Goal: Book appointment/travel/reservation: Book appointment/travel/reservation

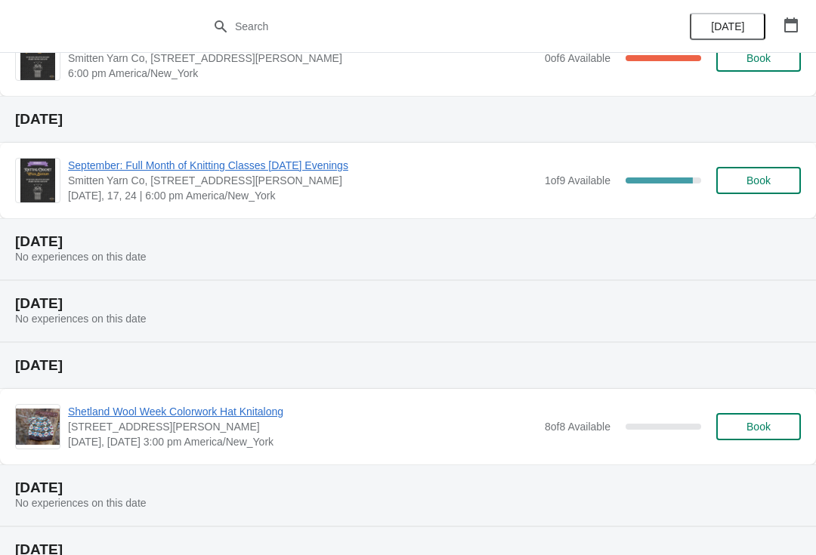
scroll to position [267, 0]
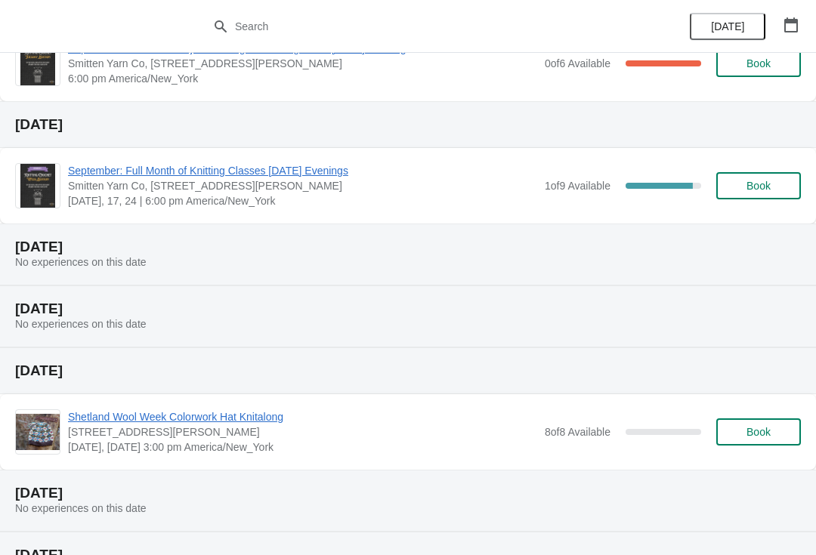
click at [245, 415] on span "Shetland Wool Week Colorwork Hat Knitalong" at bounding box center [302, 416] width 469 height 15
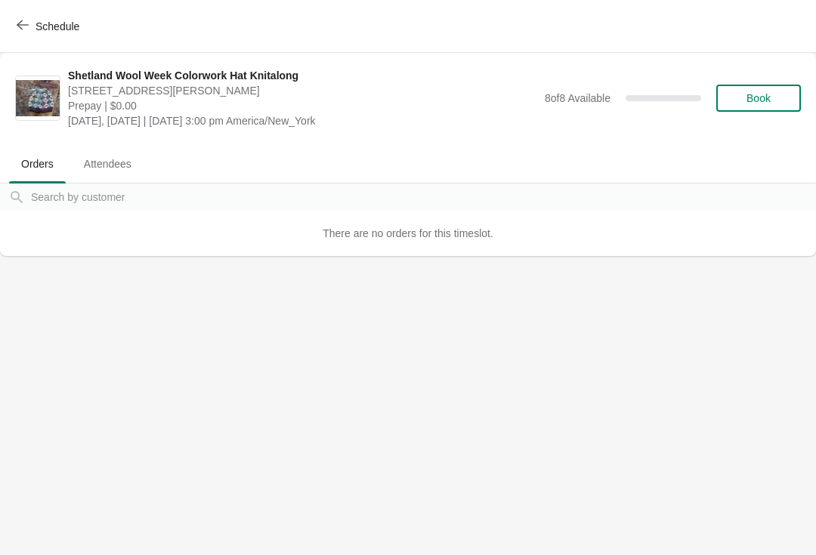
click at [762, 101] on span "Book" at bounding box center [758, 98] width 24 height 12
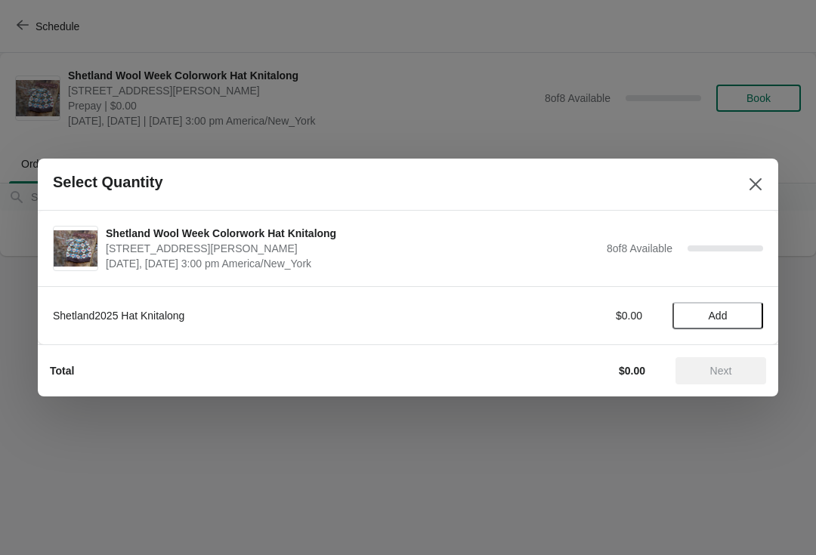
click at [705, 311] on span "Add" at bounding box center [717, 316] width 63 height 12
click at [700, 377] on button "Next" at bounding box center [720, 370] width 91 height 27
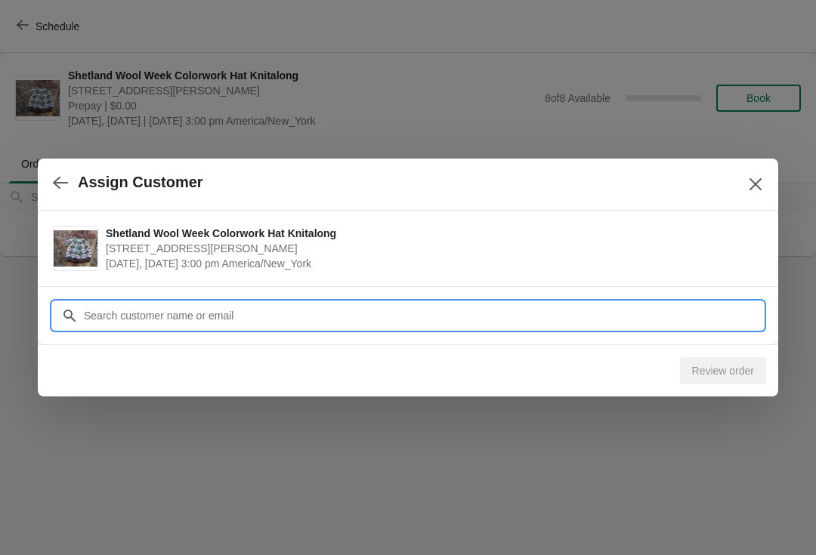
click at [307, 256] on div "Assign Customer Shetland Wool Week Colorwork Hat Knitalong [STREET_ADDRESS][PER…" at bounding box center [408, 256] width 816 height 0
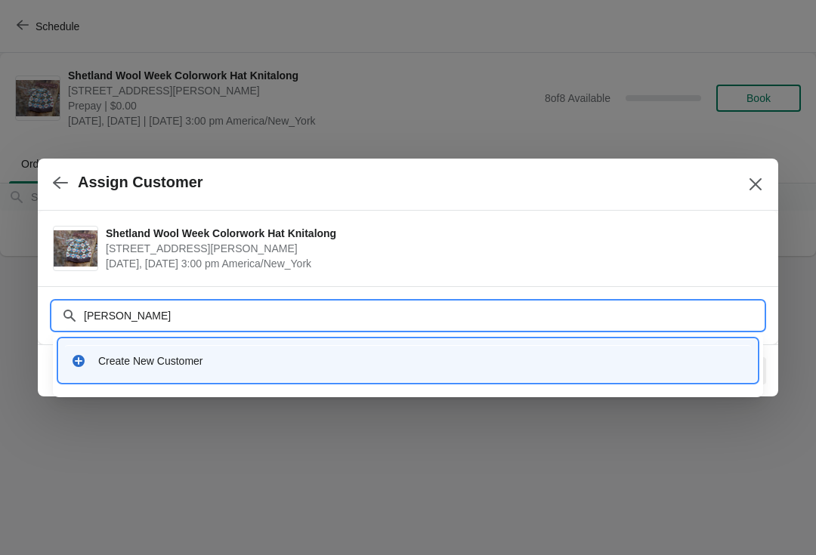
type input "[PERSON_NAME]"
click at [166, 369] on div "Create New Customer" at bounding box center [408, 360] width 686 height 31
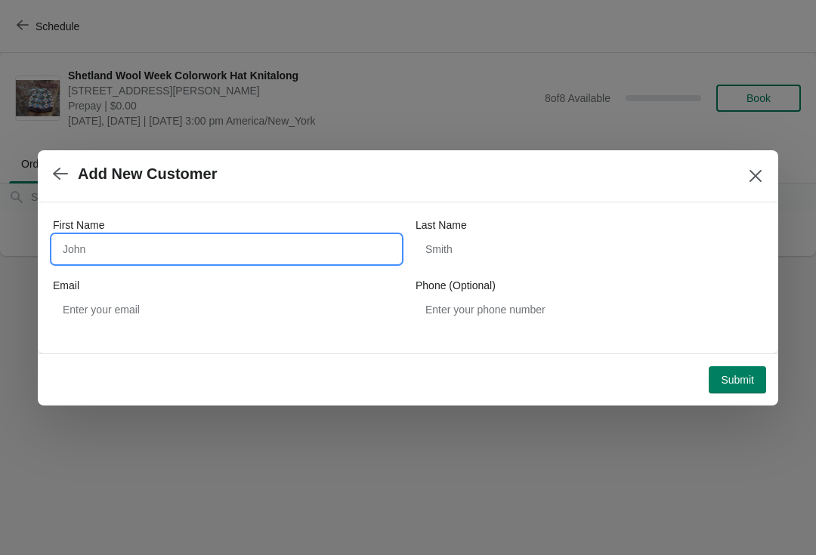
click at [124, 248] on input "First Name" at bounding box center [226, 249] width 347 height 27
type input "[PERSON_NAME]"
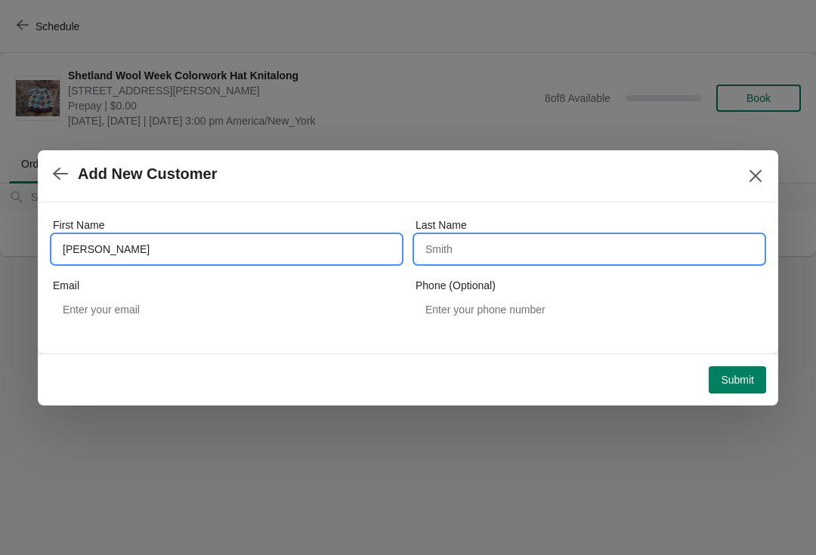
click at [544, 255] on input "Last Name" at bounding box center [588, 249] width 347 height 27
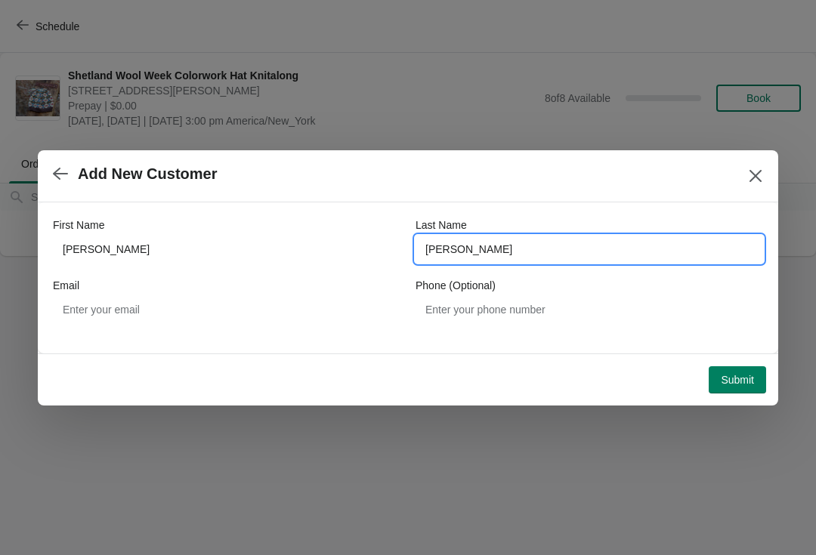
type input "[PERSON_NAME]"
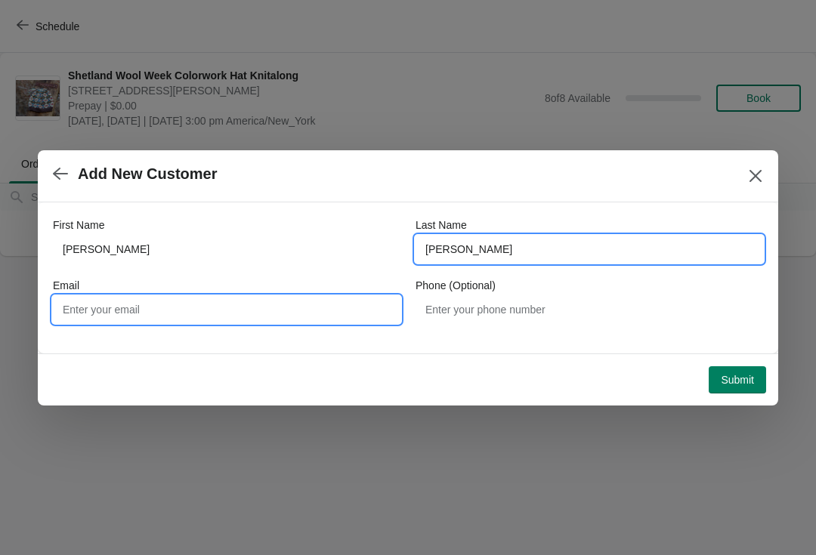
click at [347, 304] on input "Email" at bounding box center [226, 309] width 347 height 27
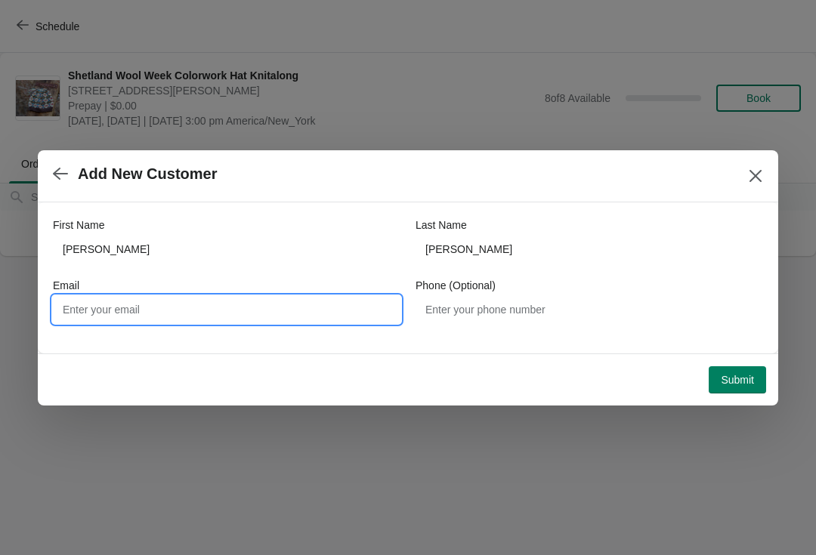
click at [96, 309] on input "Email" at bounding box center [226, 309] width 347 height 27
paste input "[EMAIL_ADDRESS][DOMAIN_NAME]"
type input "[EMAIL_ADDRESS][DOMAIN_NAME]"
